Goal: Subscribe to service/newsletter

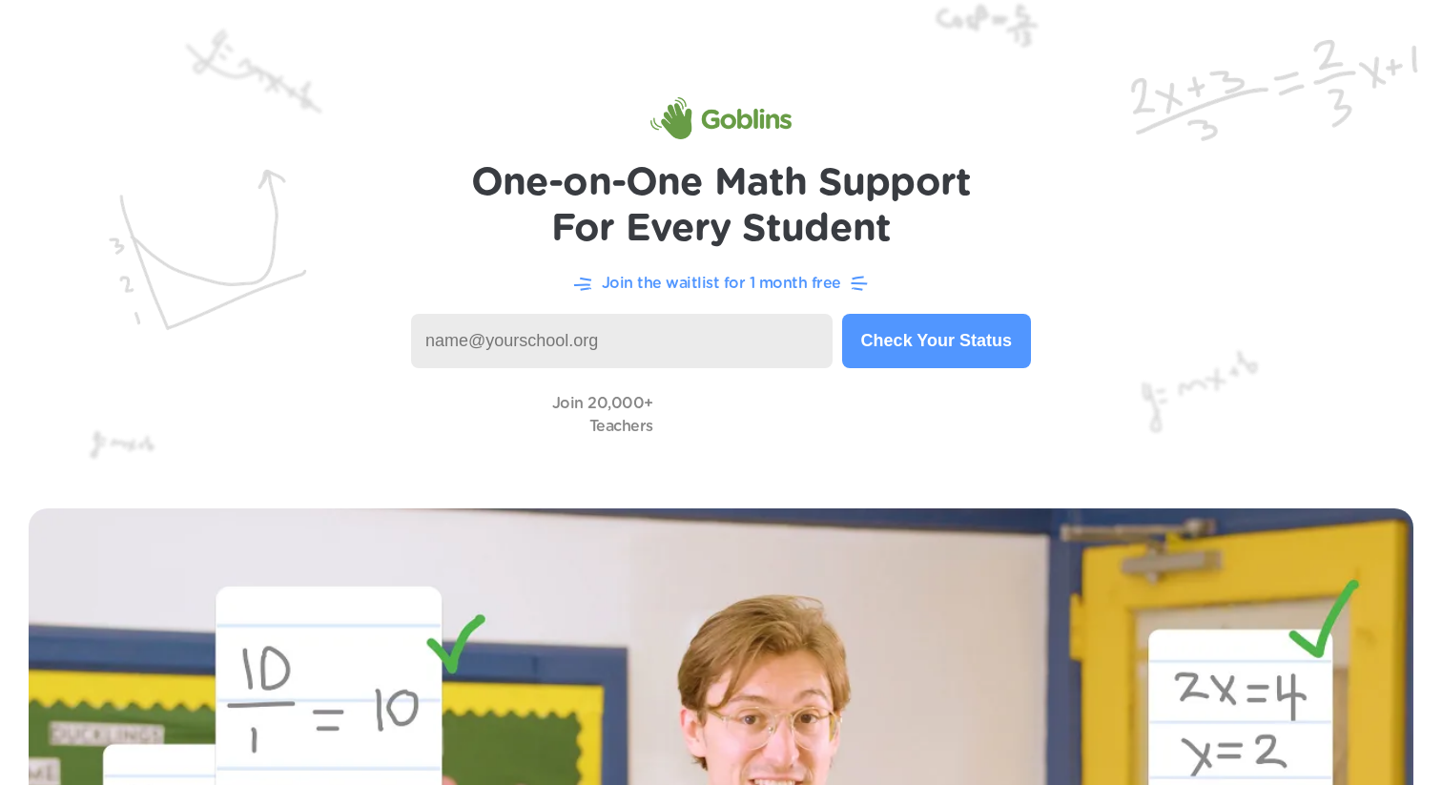
click at [692, 341] on input at bounding box center [622, 341] width 422 height 54
type input "[EMAIL_ADDRESS][DOMAIN_NAME]"
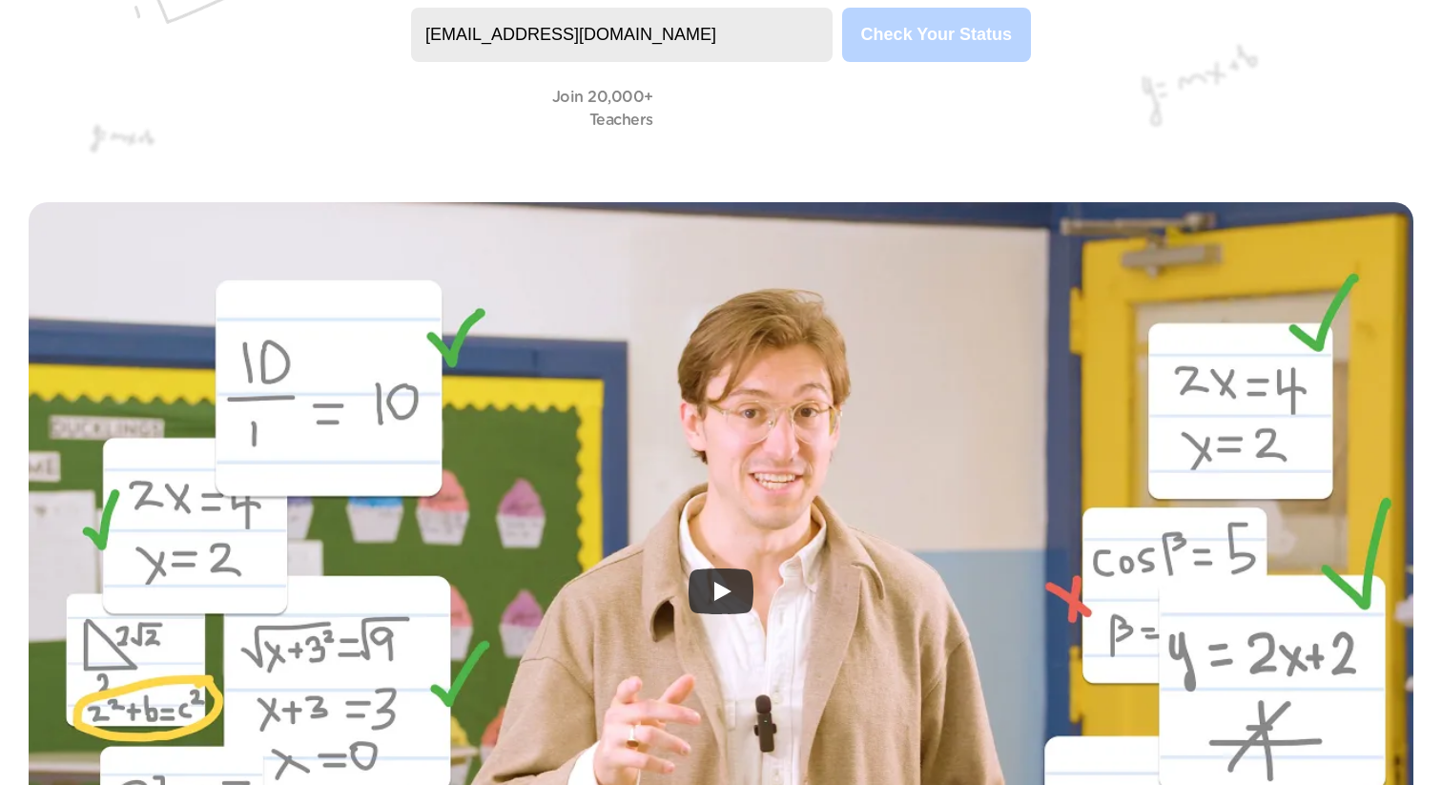
scroll to position [429, 0]
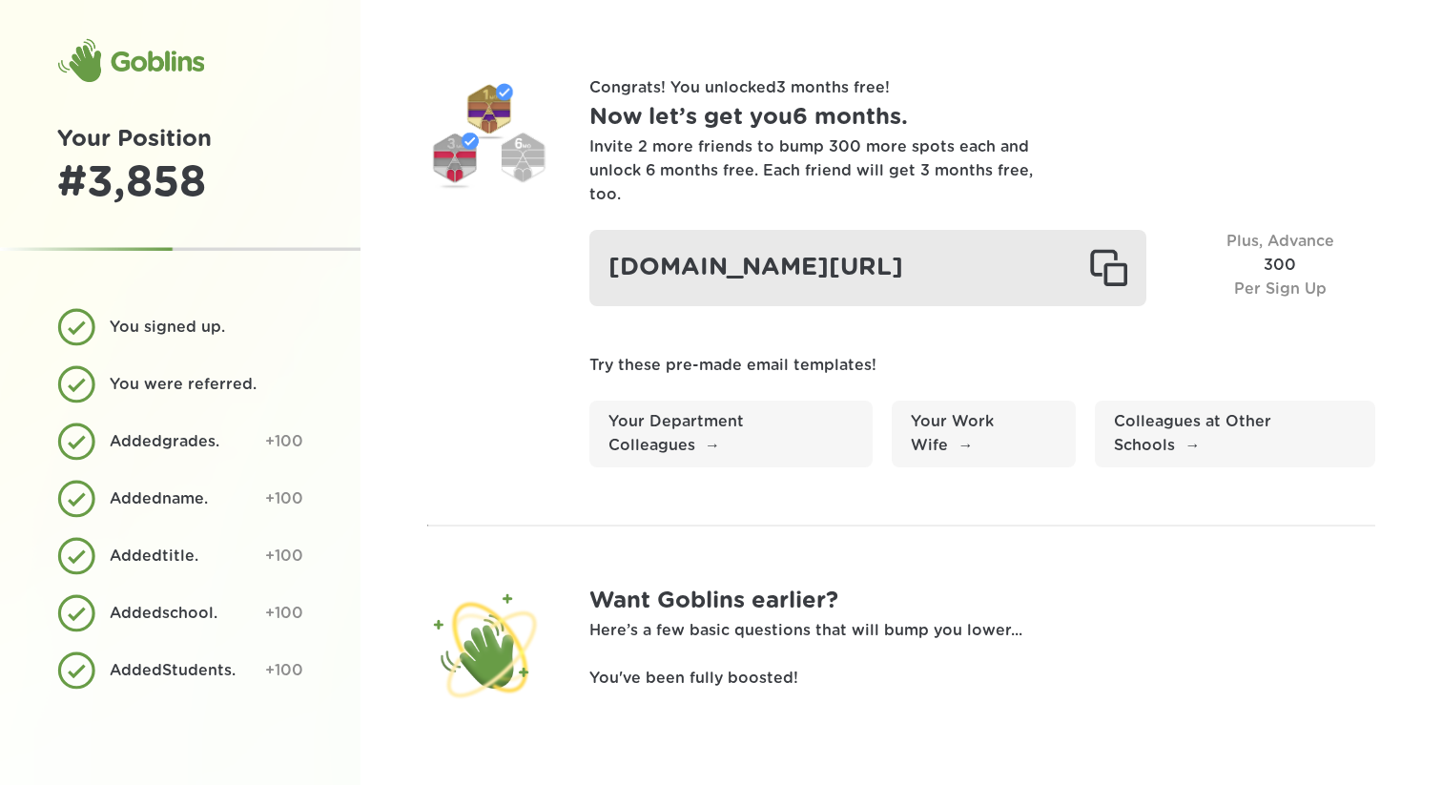
click at [1114, 258] on div at bounding box center [1108, 268] width 38 height 38
